Goal: Task Accomplishment & Management: Use online tool/utility

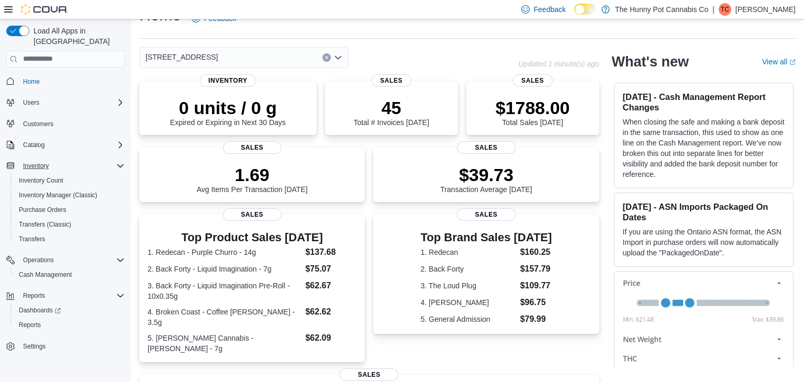
scroll to position [23, 0]
click at [30, 321] on span "Reports" at bounding box center [30, 325] width 22 height 8
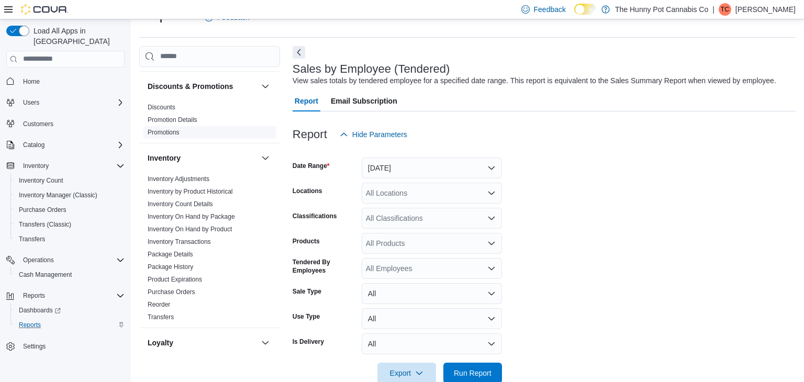
scroll to position [45, 0]
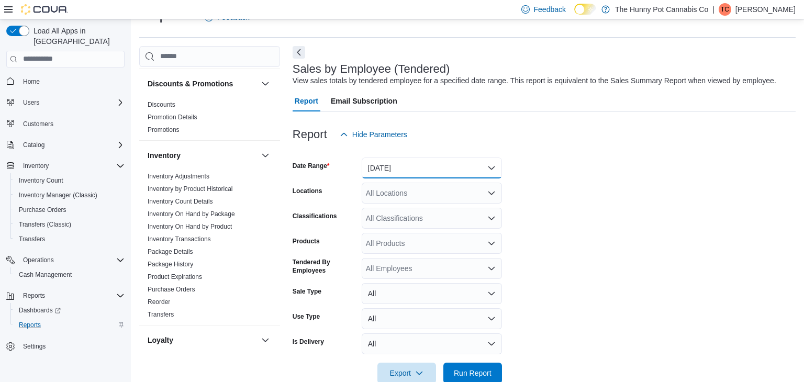
click at [379, 166] on button "Yesterday" at bounding box center [432, 168] width 140 height 21
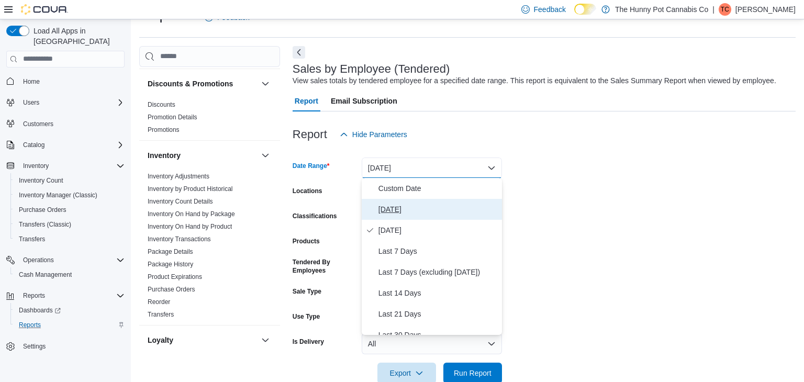
click at [385, 205] on span "Today" at bounding box center [438, 209] width 119 height 13
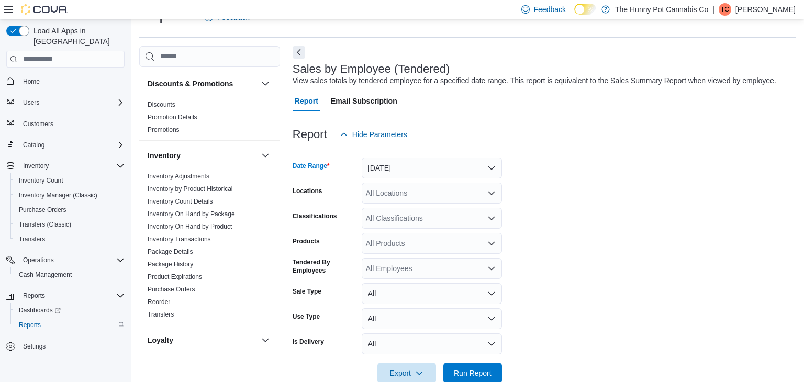
click at [384, 196] on div "All Locations" at bounding box center [432, 193] width 140 height 21
type input "***"
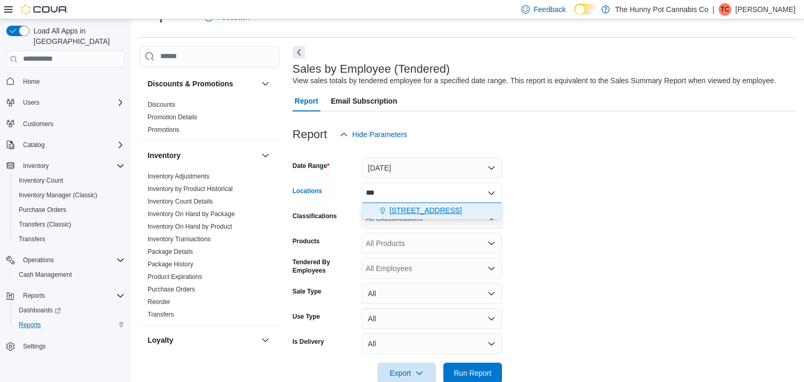
click at [392, 206] on span "[STREET_ADDRESS]" at bounding box center [426, 210] width 72 height 10
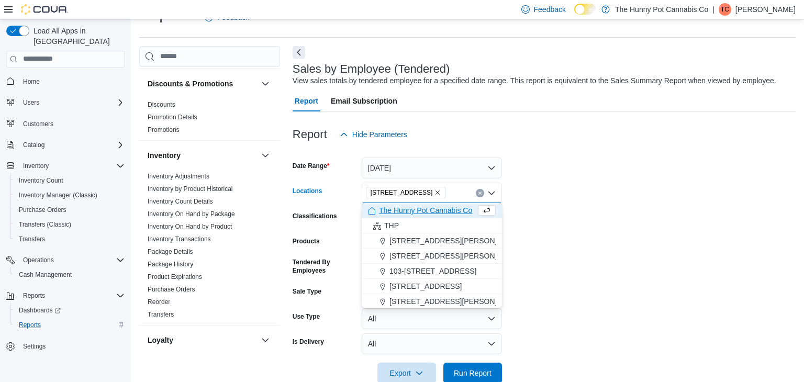
click at [589, 165] on form "Date Range Today Locations 334 Wellington Rd Combo box. Selected. 334 Wellingto…" at bounding box center [544, 264] width 503 height 239
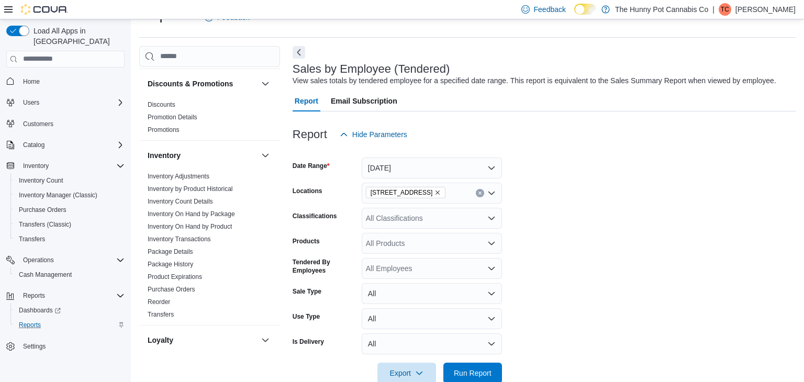
scroll to position [46, 0]
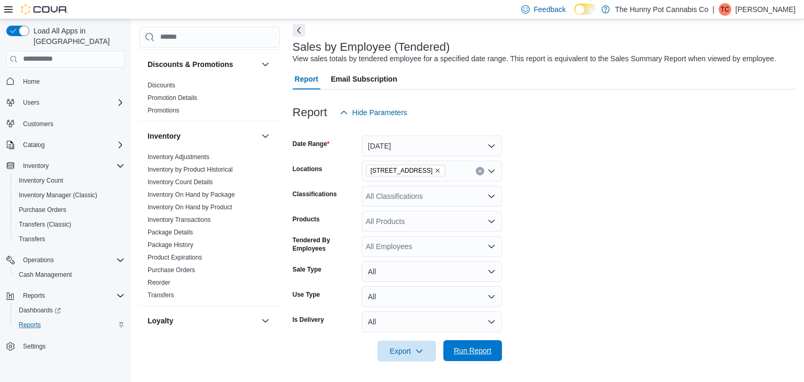
click at [471, 343] on span "Run Report" at bounding box center [473, 350] width 46 height 21
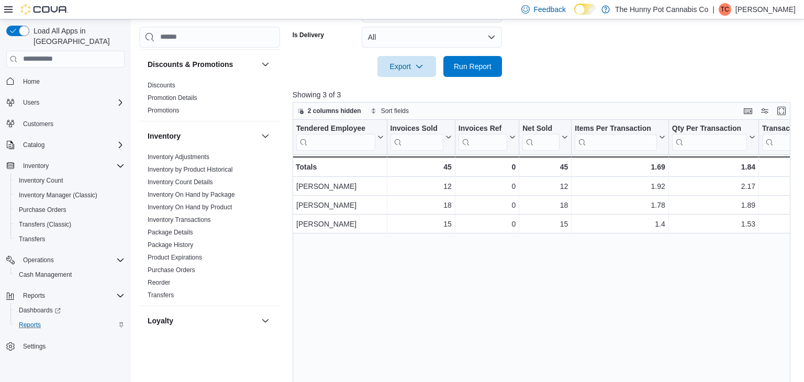
click at [47, 75] on span "Home" at bounding box center [72, 81] width 106 height 13
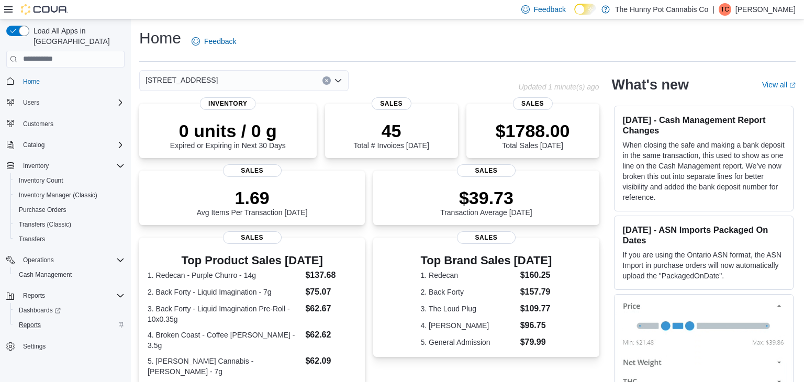
click at [723, 12] on div "| TC Tabatha Cruickshank" at bounding box center [754, 9] width 83 height 13
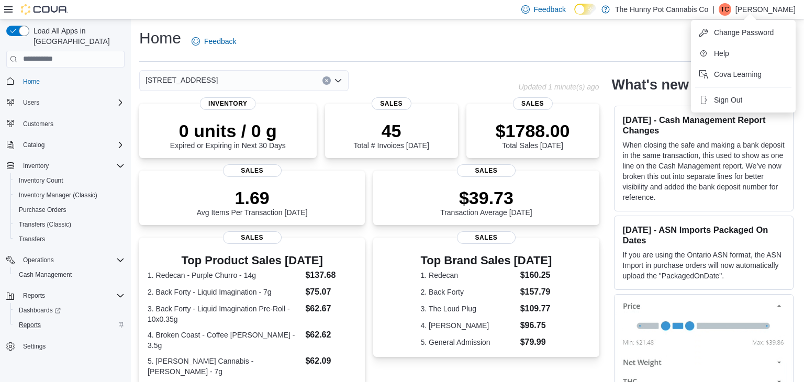
click at [560, 39] on div "Home Feedback" at bounding box center [467, 41] width 657 height 27
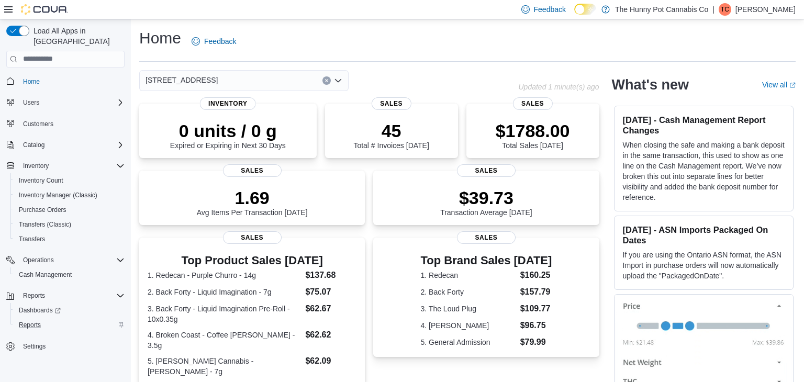
click at [736, 10] on p "[PERSON_NAME]" at bounding box center [766, 9] width 60 height 13
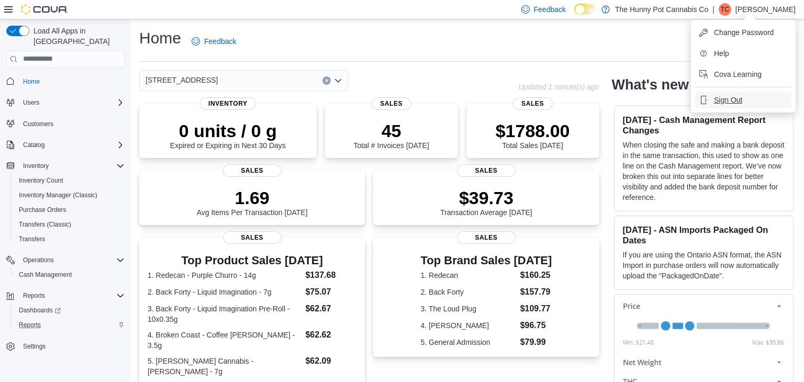
click at [732, 102] on span "Sign Out" at bounding box center [728, 100] width 28 height 10
